Goal: Task Accomplishment & Management: Use online tool/utility

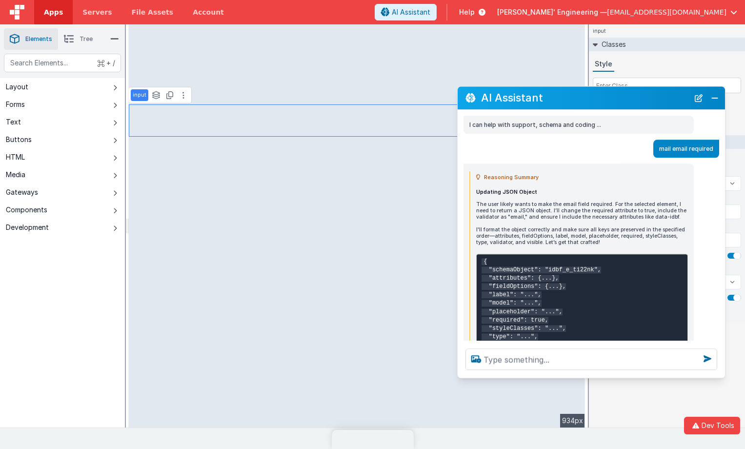
select select
select select "email"
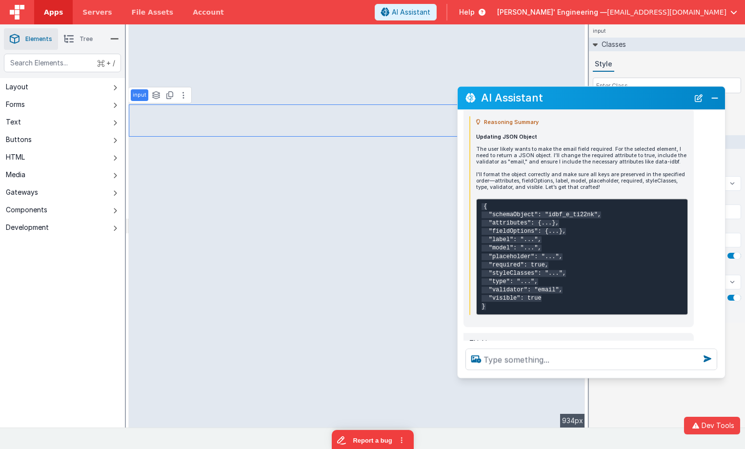
scroll to position [88, 0]
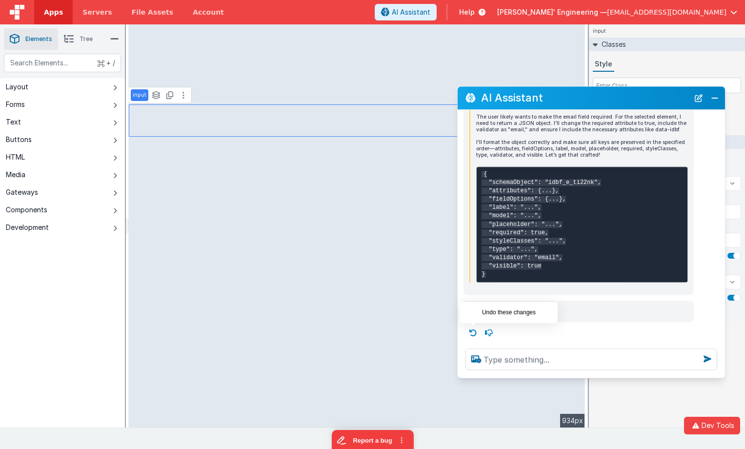
click at [473, 332] on icon at bounding box center [474, 333] width 16 height 16
select select
type textarea "mail email required"
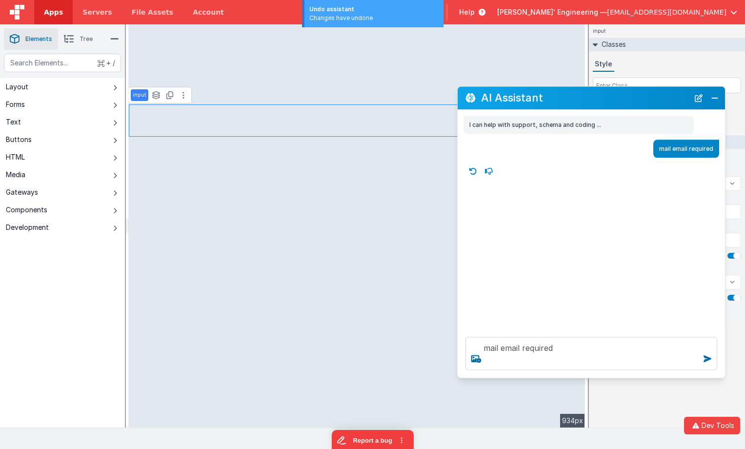
scroll to position [0, 0]
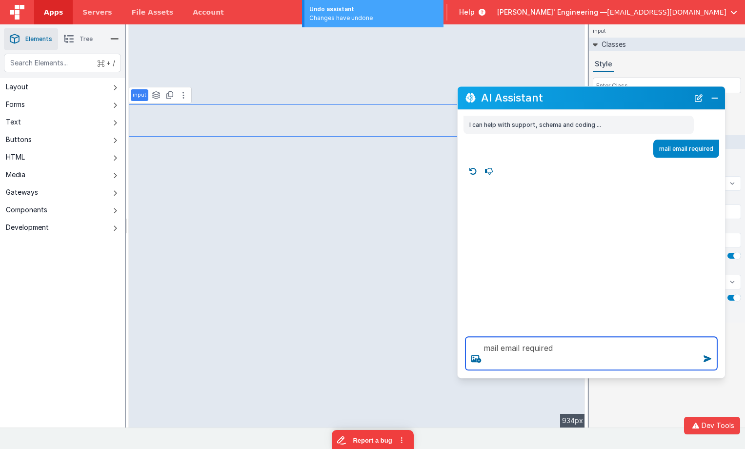
click at [498, 346] on textarea "mail email required" at bounding box center [592, 353] width 252 height 33
select select
type textarea "mailn email required"
select select
type textarea "mailna email required"
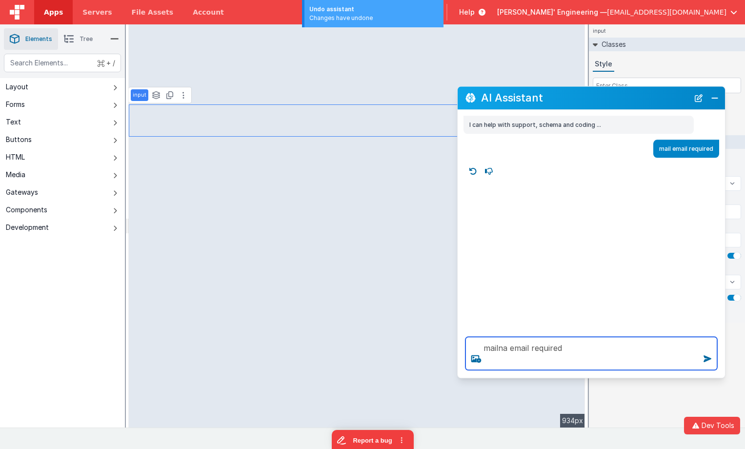
select select
type textarea "mailn email required"
select select
type textarea "mail email required"
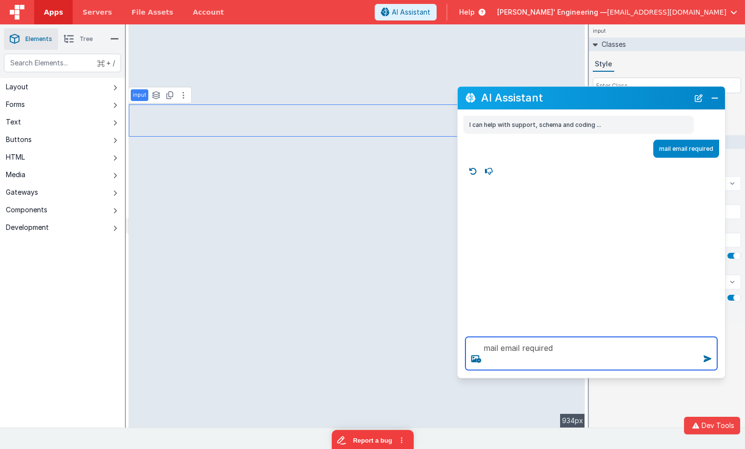
select select
type textarea "mailf email required"
select select
type textarea "mailfi email required"
select select
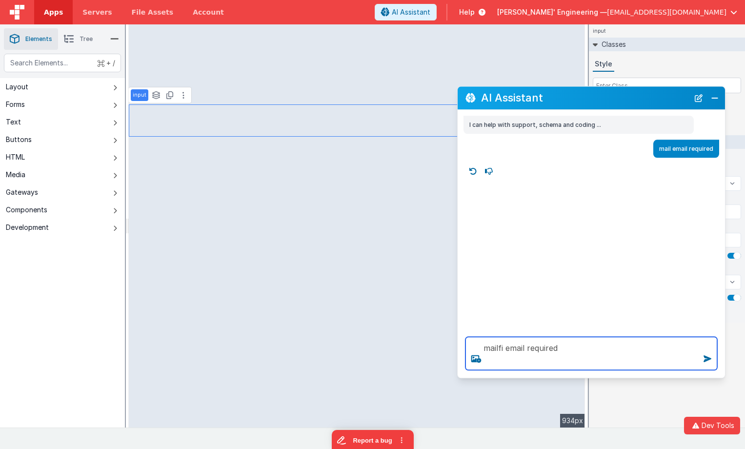
type textarea "mailfir email required"
select select
type textarea "mailfirs email required"
select select
type textarea "mailfirst email required"
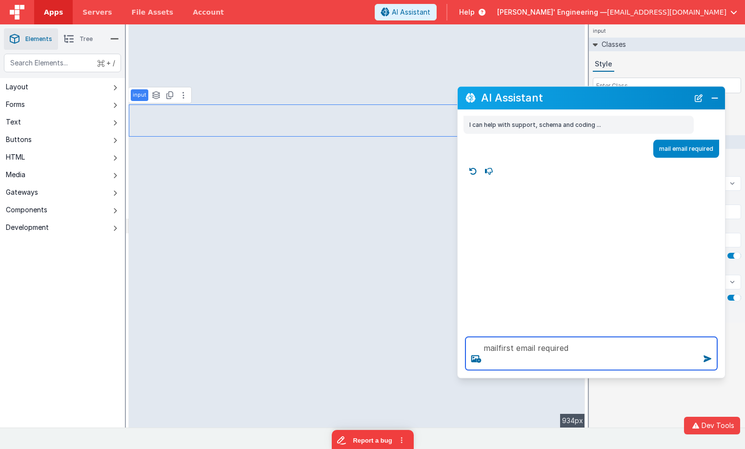
select select
type textarea "mailfirstn email required"
select select
type textarea "mailfirstnam email required"
select select
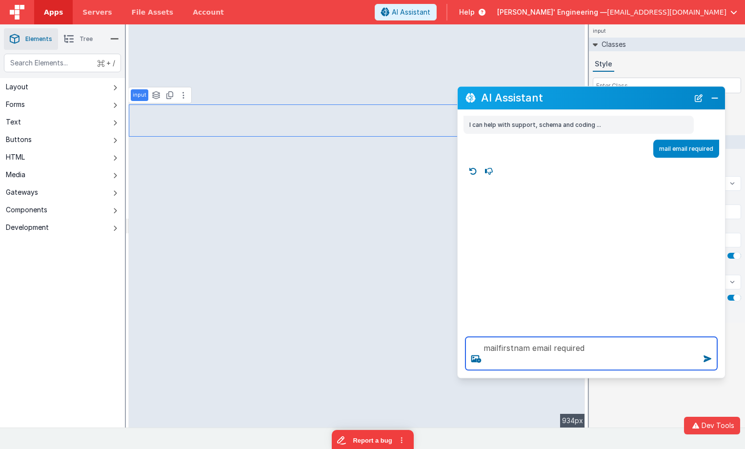
type textarea "mailfirstname email required"
select select
type textarea "mailfirstname email required"
select select
type textarea "mailfirstname i email required"
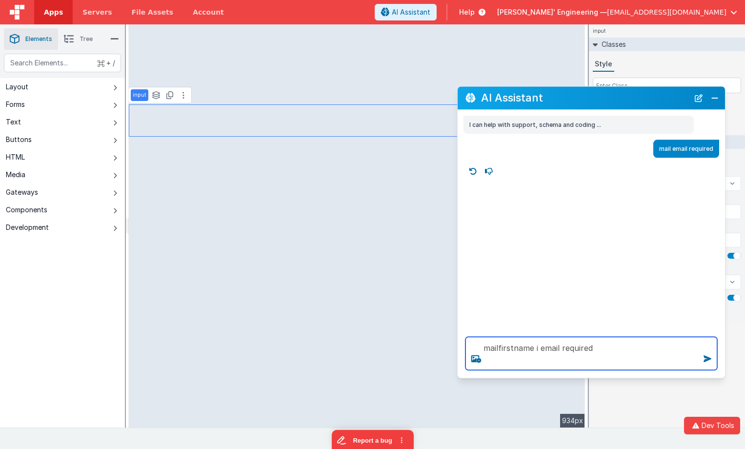
select select
type textarea "mailfirstname is email required"
select select
type textarea "mailfirstname is email required"
select select
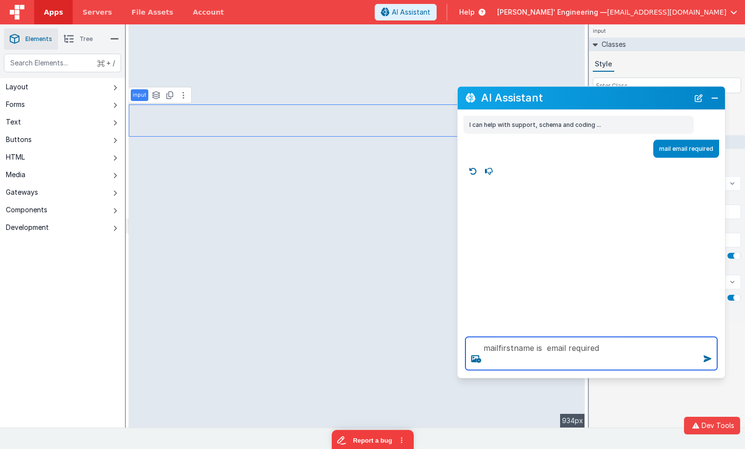
type textarea "mailfirstname is n email required"
select select
type textarea "mailfirstname is no email required"
select select
type textarea "mailfirstname is not email required"
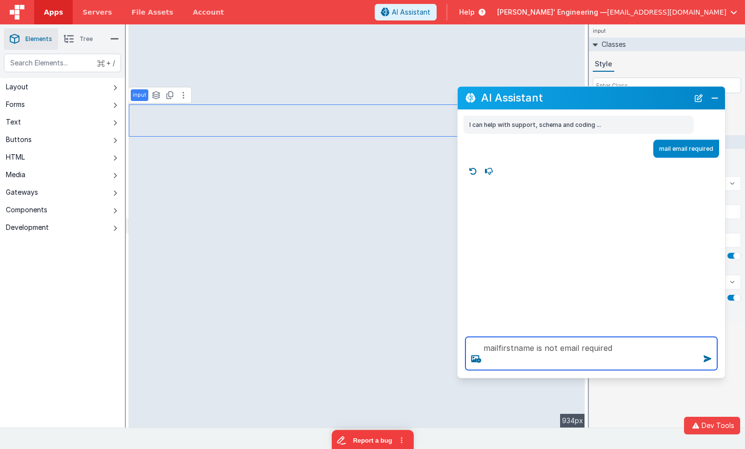
select select
type textarea "mailfirstname is not email required"
select select
type textarea "mailfirstname is not r email required"
select select
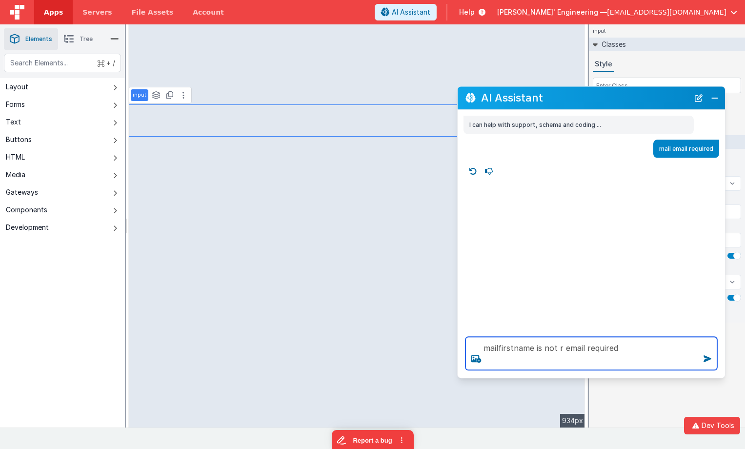
type textarea "mailfirstname is not re email required"
select select
type textarea "mailfirstname is not req email required"
select select
type textarea "mailfirstname is not requi email required"
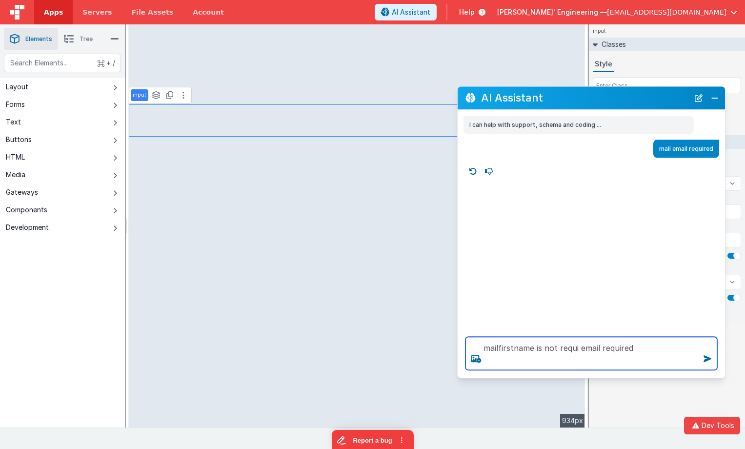
select select
type textarea "mailfirstname is not requir email required"
select select
type textarea "mailfirstname is not require email required"
select select
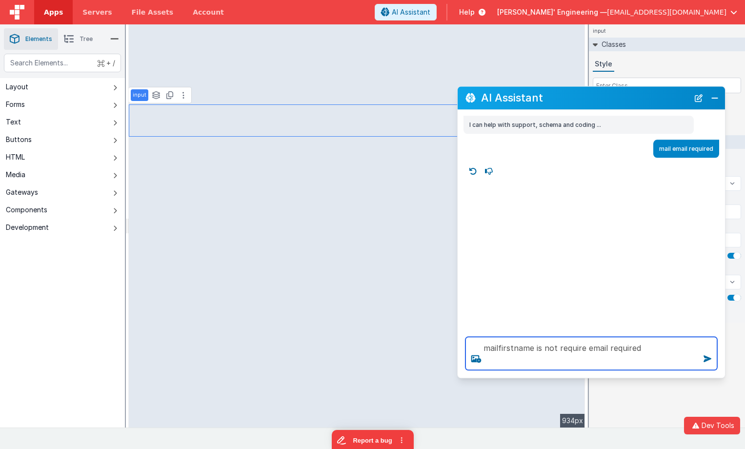
type textarea "mailfirstname is not required email required"
select select
type textarea "mailfirstname is not required"
select select
type textarea "ailfirstname is not required"
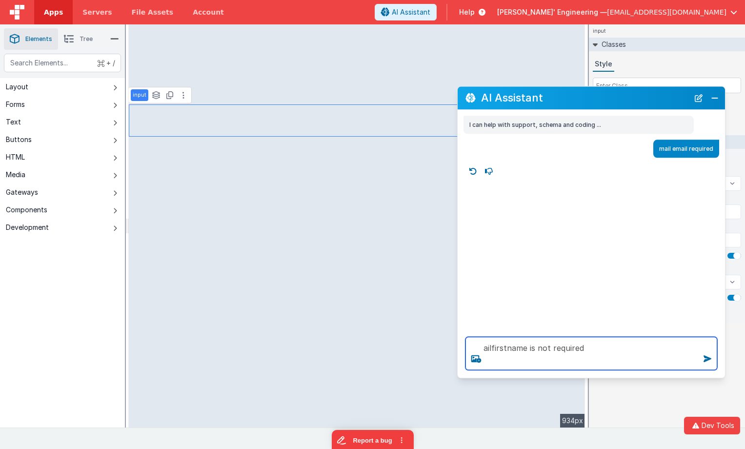
select select
type textarea "ilfirstname is not required"
select select
type textarea "lfirstname is not required"
select select
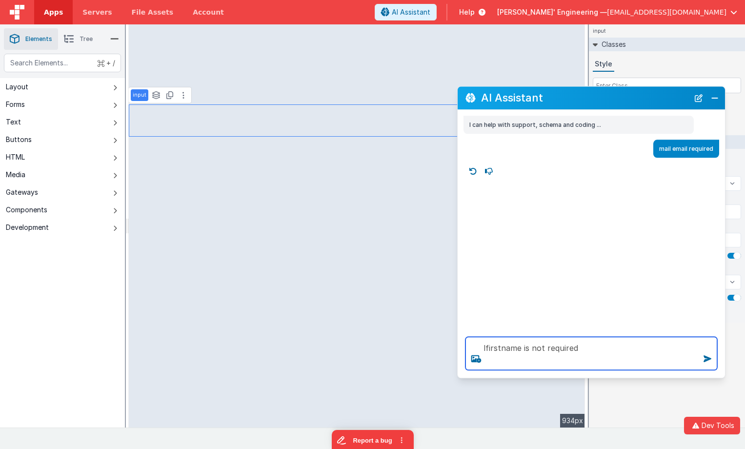
type textarea "firstname is not required"
select select
type textarea "firstname is not required"
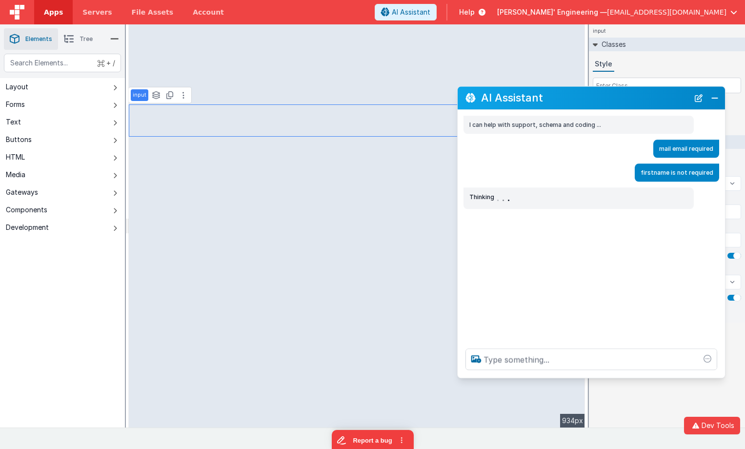
click at [526, 92] on h2 "AI Assistant" at bounding box center [585, 98] width 208 height 12
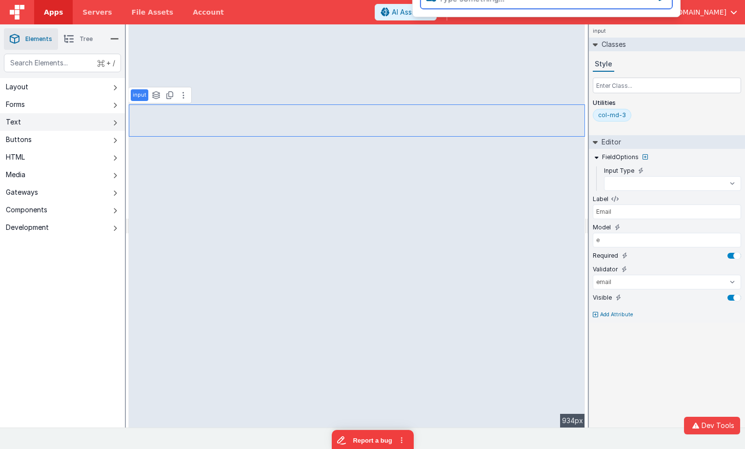
select select
type input "First Name"
type input "nameFirst"
select select "string"
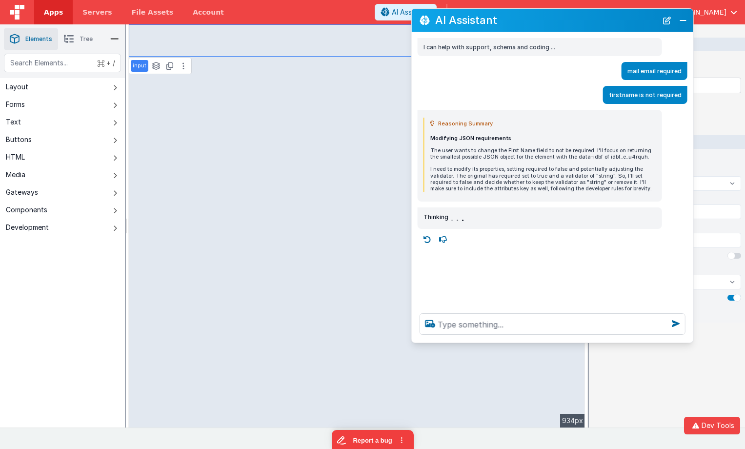
drag, startPoint x: 676, startPoint y: 295, endPoint x: 690, endPoint y: 337, distance: 44.3
click at [690, 337] on div at bounding box center [553, 323] width 282 height 37
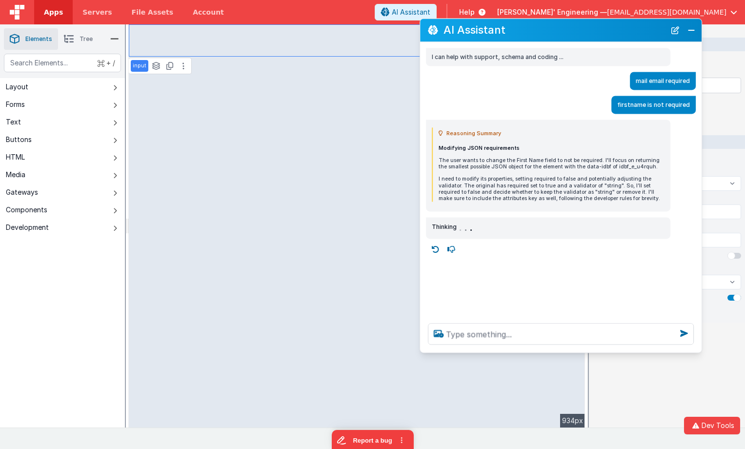
drag, startPoint x: 538, startPoint y: 25, endPoint x: 547, endPoint y: 35, distance: 13.1
click at [547, 35] on h2 "AI Assistant" at bounding box center [555, 30] width 222 height 12
click at [44, 12] on span "Apps" at bounding box center [53, 12] width 19 height 10
select select
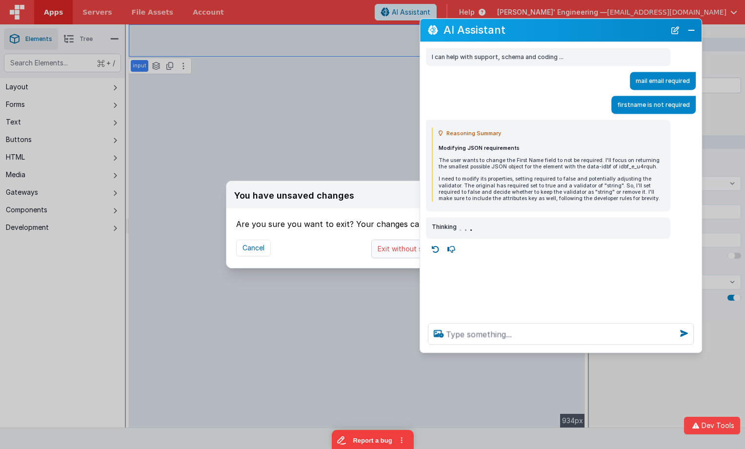
click at [394, 248] on button "Exit without saving" at bounding box center [408, 249] width 75 height 19
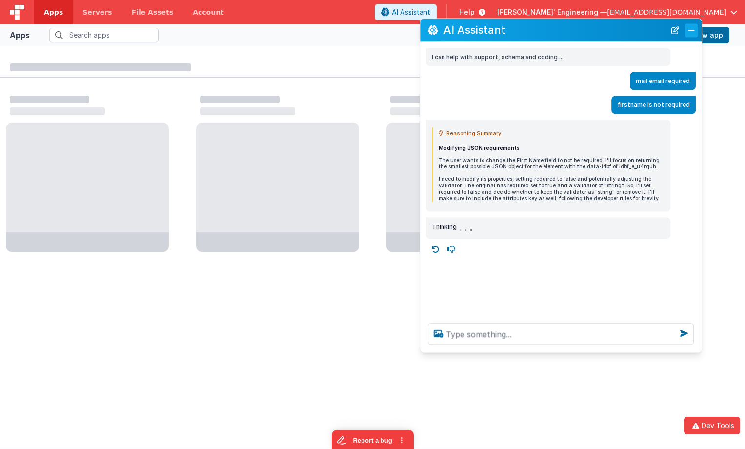
click at [692, 30] on button "Close" at bounding box center [691, 30] width 13 height 14
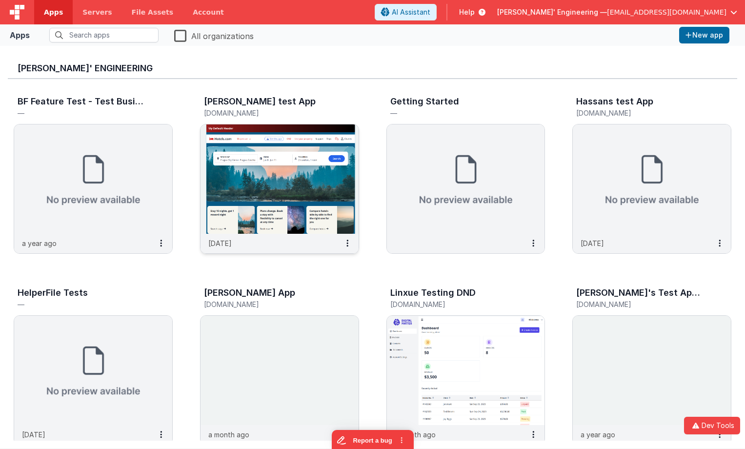
click at [299, 163] on img at bounding box center [280, 178] width 158 height 109
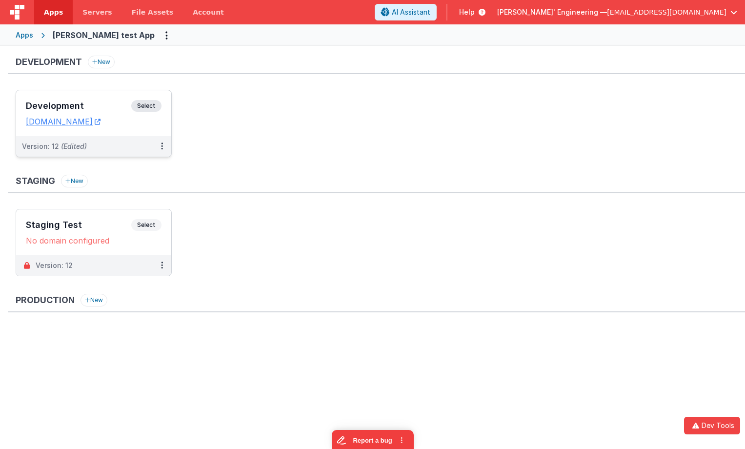
click at [151, 106] on span "Select" at bounding box center [146, 106] width 30 height 12
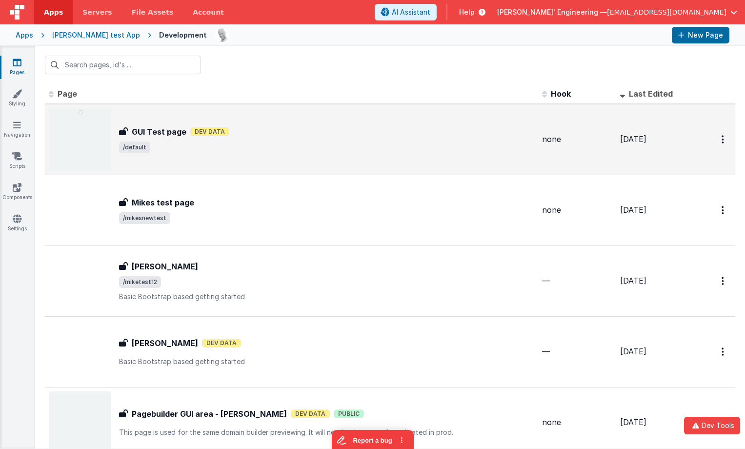
click at [395, 164] on div "GUI Test page GUI Test page Dev Data /default" at bounding box center [292, 139] width 486 height 62
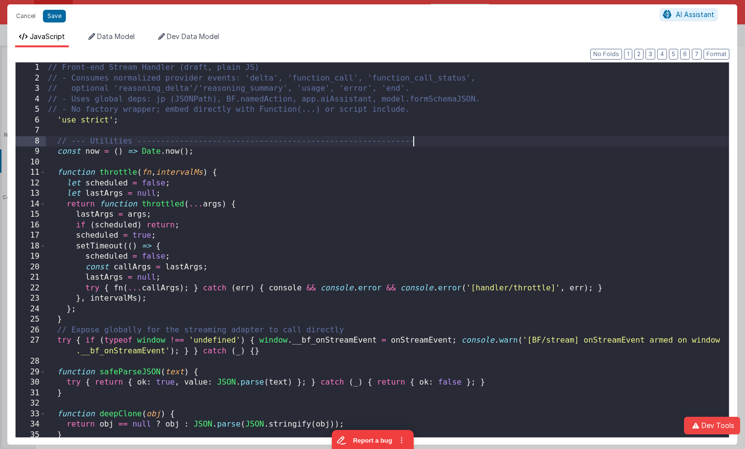
click at [434, 141] on div "// Front-end Stream Handler (draft, plain JS) // - Consumes normalized provider…" at bounding box center [387, 260] width 683 height 396
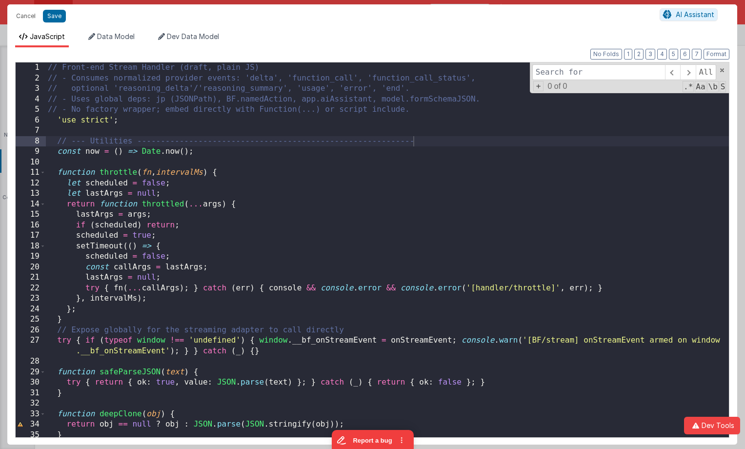
type input "schemaArray.forEa"
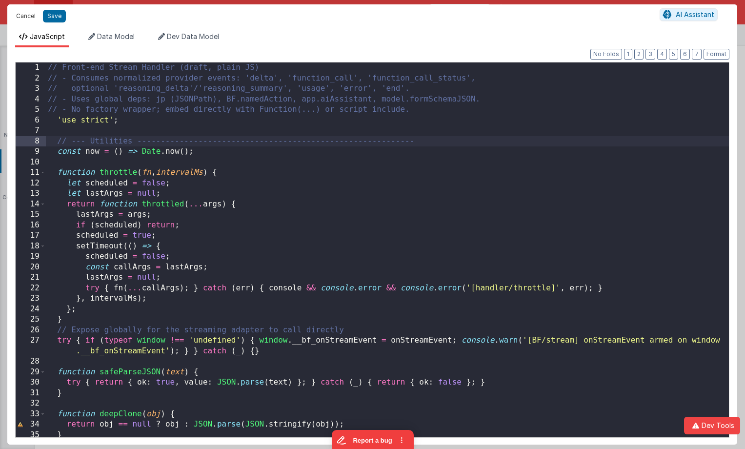
click at [31, 18] on button "Cancel" at bounding box center [25, 16] width 29 height 14
